Goal: Navigation & Orientation: Go to known website

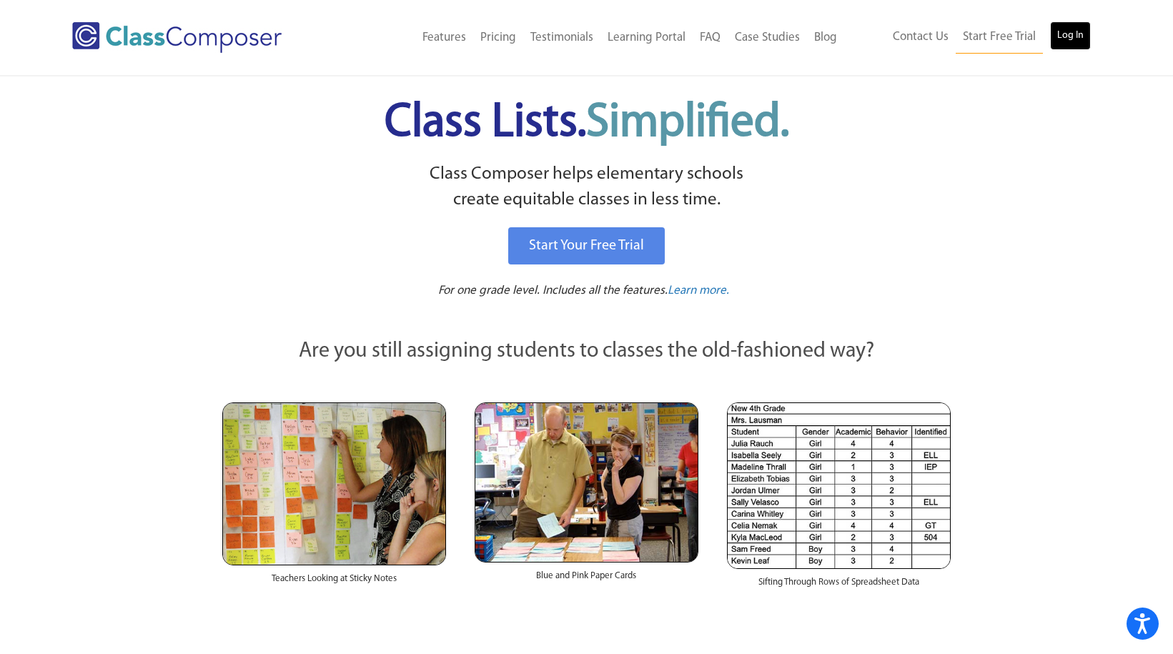
click at [1075, 38] on link "Log In" at bounding box center [1070, 35] width 41 height 29
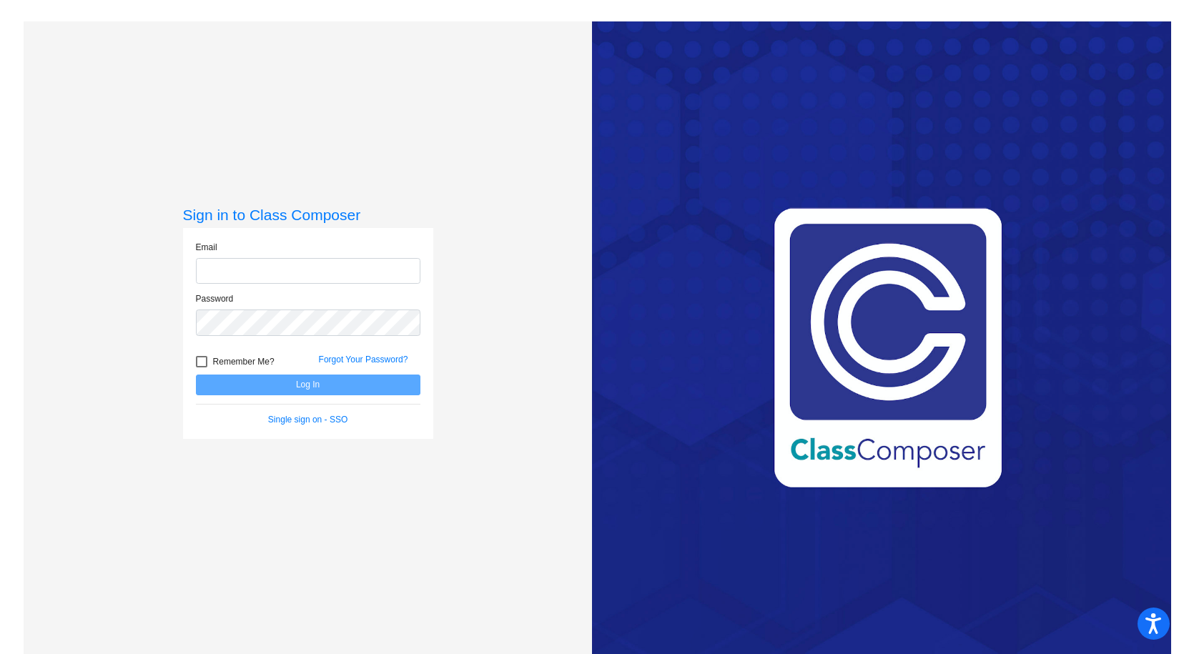
type input "rashenfelter@gcdsd.org"
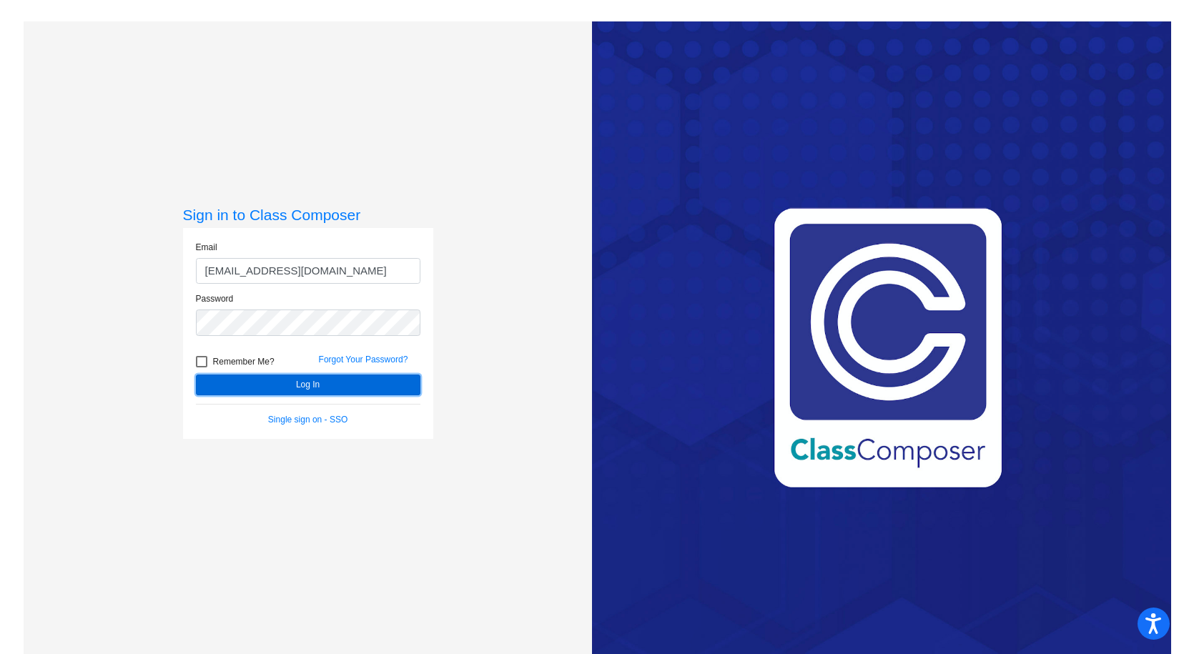
click at [216, 389] on button "Log In" at bounding box center [308, 385] width 224 height 21
